Goal: Task Accomplishment & Management: Use online tool/utility

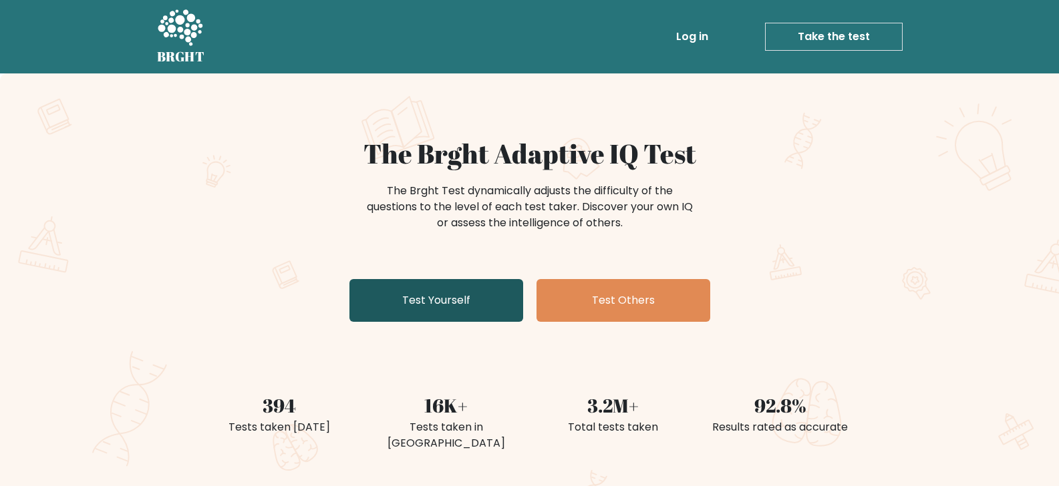
click at [449, 294] on link "Test Yourself" at bounding box center [436, 300] width 174 height 43
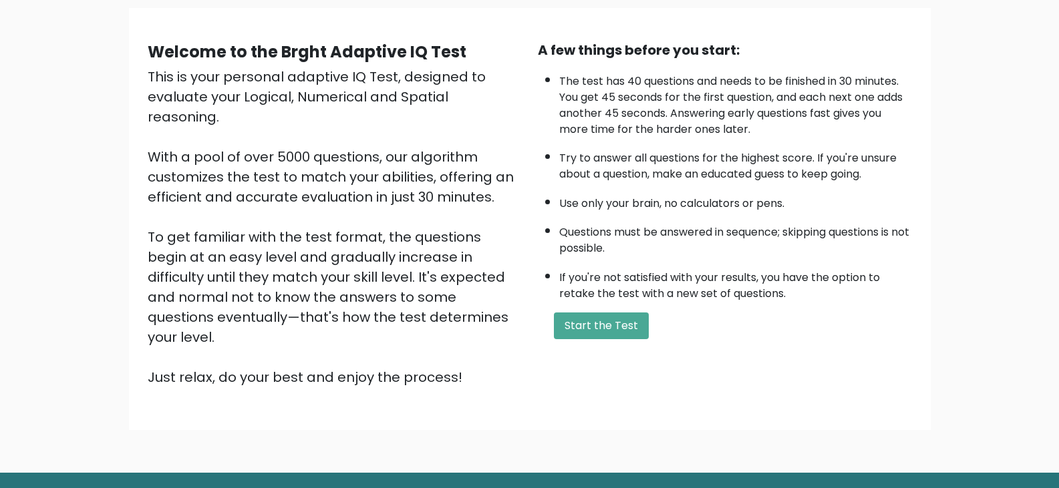
scroll to position [124, 0]
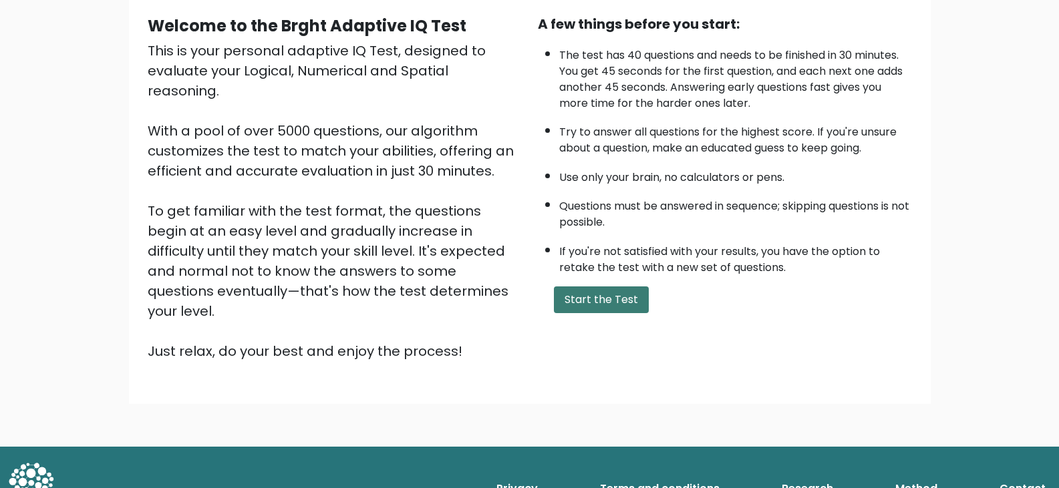
click at [585, 299] on button "Start the Test" at bounding box center [601, 300] width 95 height 27
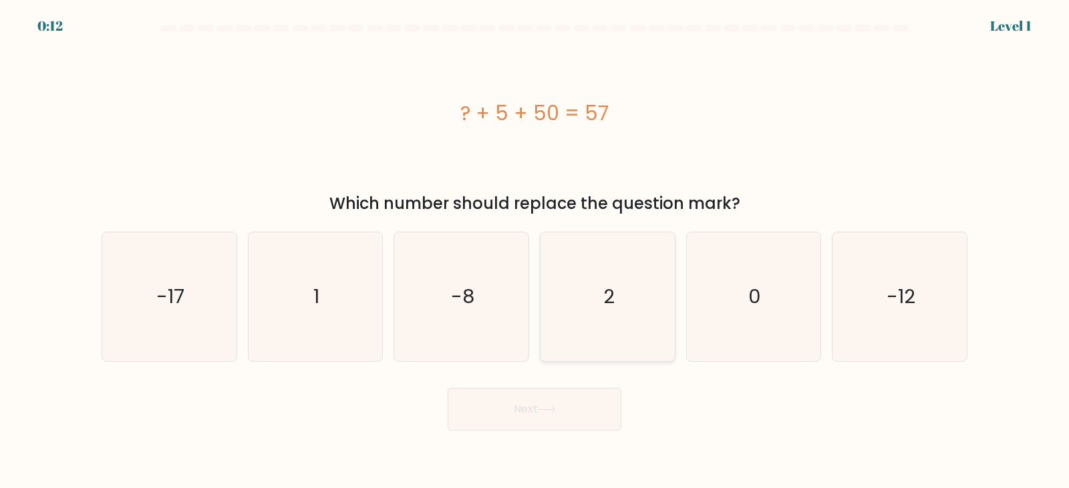
click at [611, 287] on text "2" at bounding box center [608, 297] width 11 height 27
click at [535, 251] on input "d. 2" at bounding box center [534, 247] width 1 height 7
radio input "true"
click at [518, 405] on button "Next" at bounding box center [535, 409] width 174 height 43
click at [550, 406] on button "Next" at bounding box center [535, 409] width 174 height 43
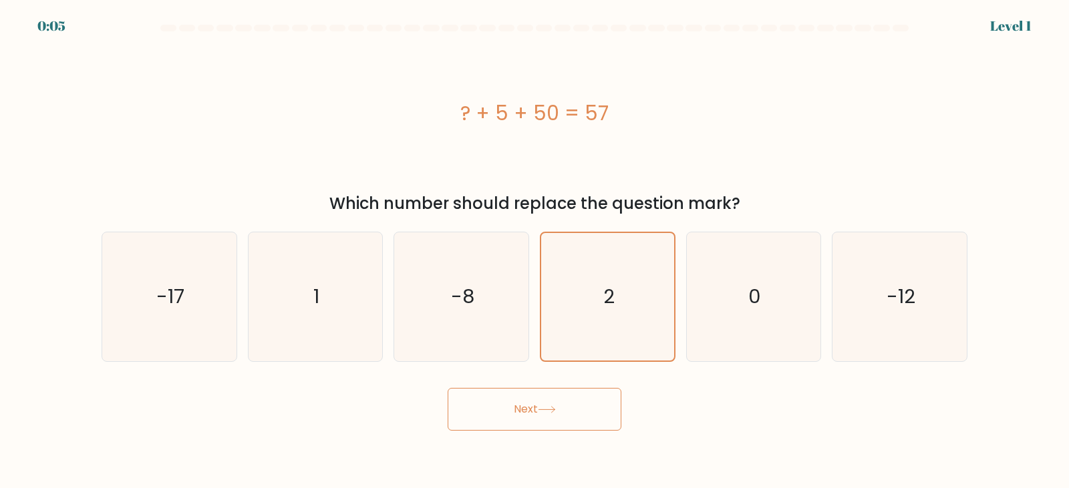
click at [546, 414] on button "Next" at bounding box center [535, 409] width 174 height 43
click at [530, 412] on button "Next" at bounding box center [535, 409] width 174 height 43
click at [556, 420] on button "Next" at bounding box center [535, 409] width 174 height 43
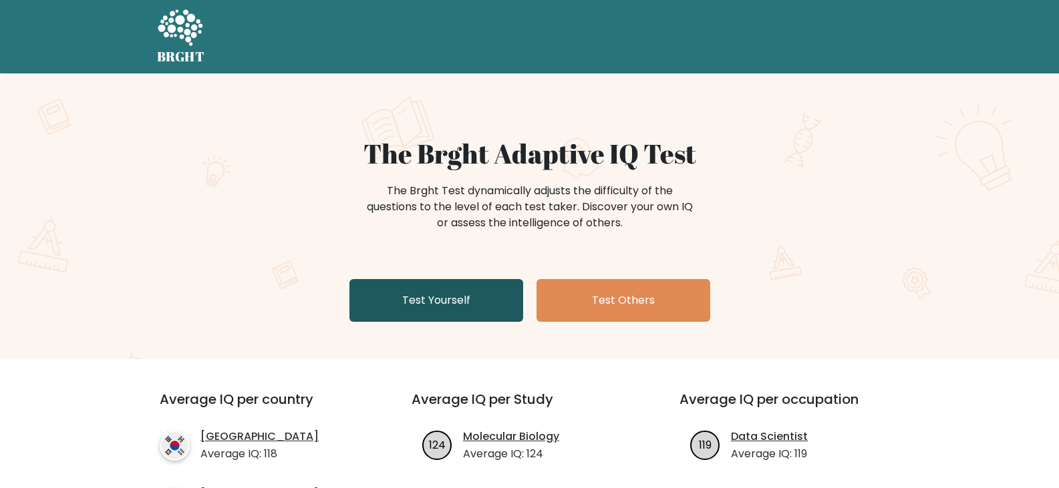
drag, startPoint x: 0, startPoint y: 0, endPoint x: 407, endPoint y: 300, distance: 506.0
click at [407, 300] on link "Test Yourself" at bounding box center [436, 300] width 174 height 43
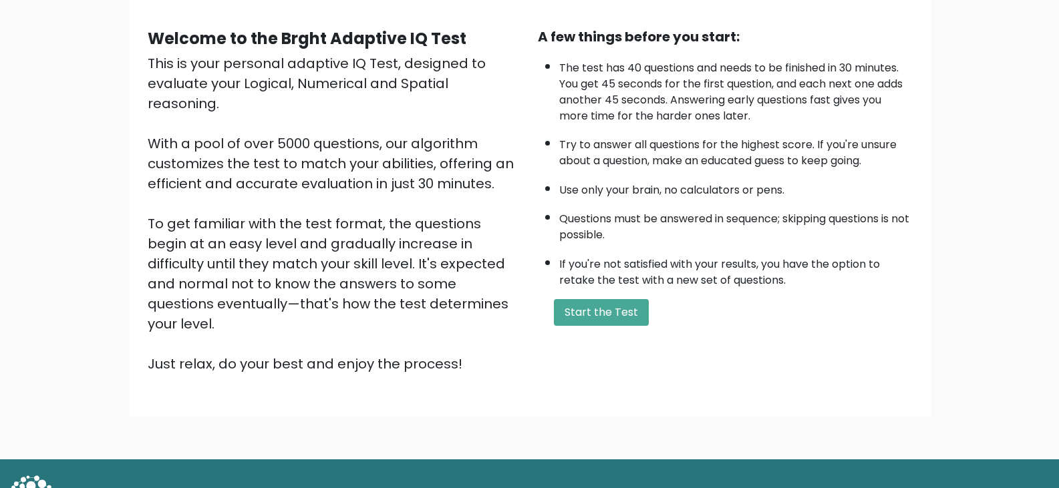
scroll to position [124, 0]
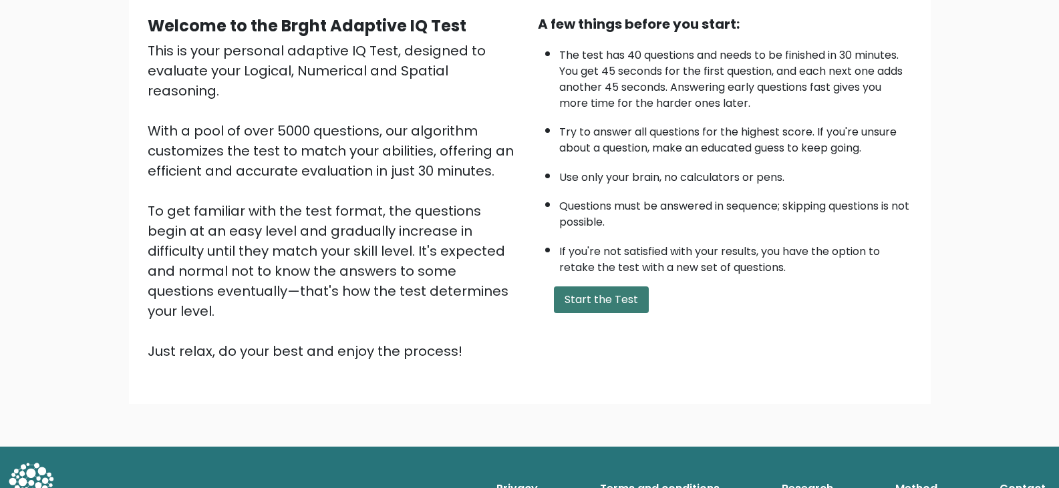
click at [602, 300] on button "Start the Test" at bounding box center [601, 300] width 95 height 27
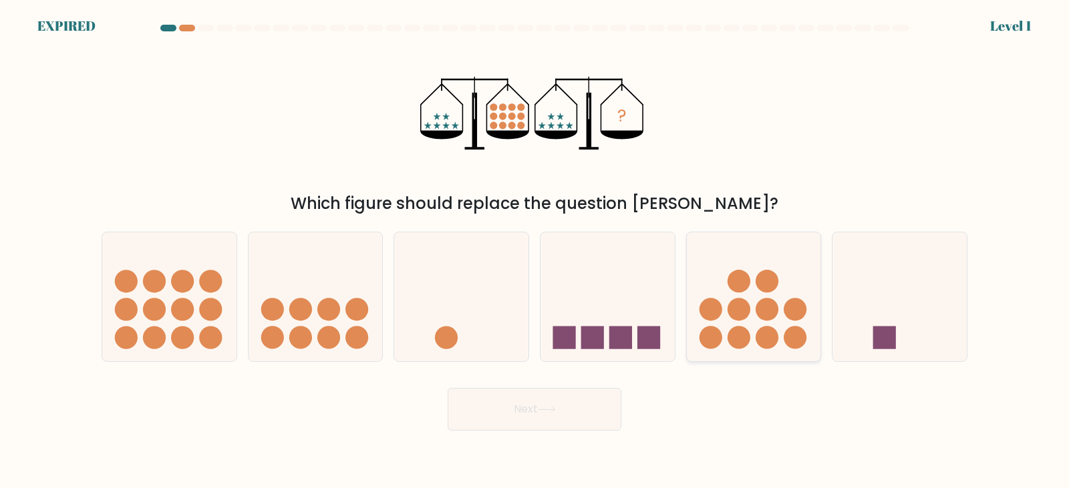
click at [733, 293] on icon at bounding box center [754, 297] width 134 height 111
click at [535, 251] on input "e." at bounding box center [534, 247] width 1 height 7
radio input "true"
click at [733, 293] on icon at bounding box center [753, 297] width 133 height 110
click at [535, 251] on input "e." at bounding box center [534, 247] width 1 height 7
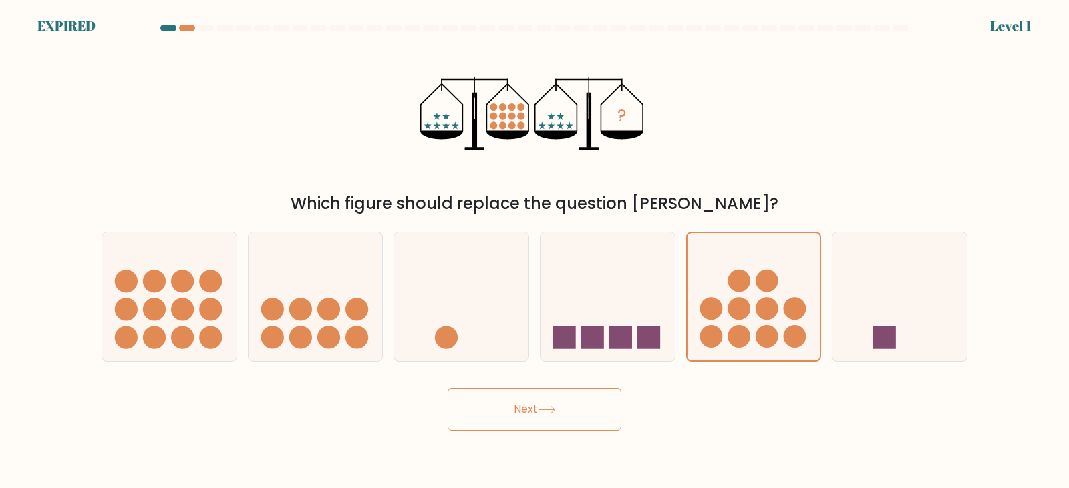
click at [521, 405] on button "Next" at bounding box center [535, 409] width 174 height 43
click at [527, 409] on button "Next" at bounding box center [535, 409] width 174 height 43
